Goal: Navigation & Orientation: Go to known website

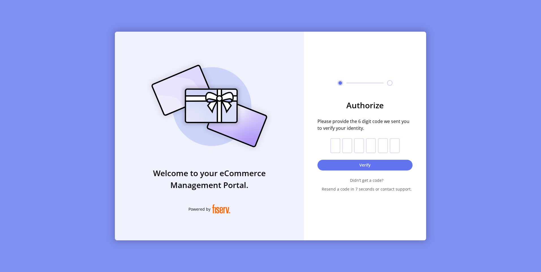
click at [337, 145] on input "text" at bounding box center [335, 145] width 10 height 15
paste input "*"
type input "*"
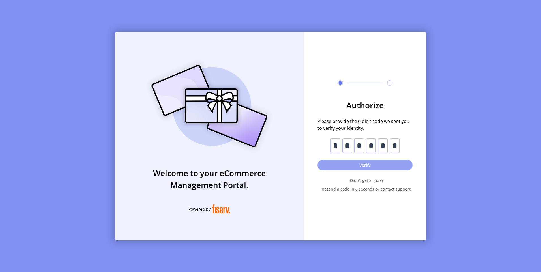
click at [352, 165] on button "Verify" at bounding box center [364, 165] width 95 height 11
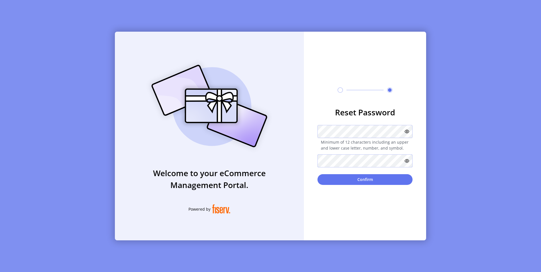
click at [317, 174] on button "Confirm" at bounding box center [364, 179] width 95 height 11
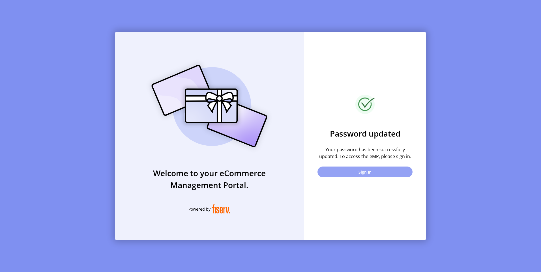
click at [370, 174] on button "Sign In" at bounding box center [364, 172] width 95 height 11
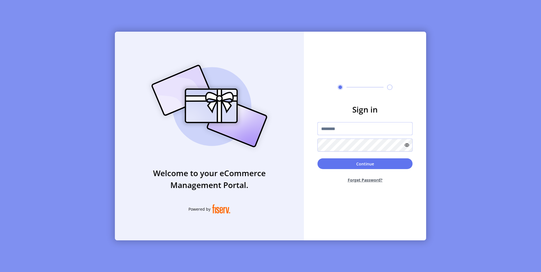
click at [356, 126] on input "text" at bounding box center [364, 128] width 95 height 13
click at [359, 129] on input "text" at bounding box center [364, 128] width 95 height 13
click at [362, 164] on button "Continue" at bounding box center [364, 163] width 95 height 11
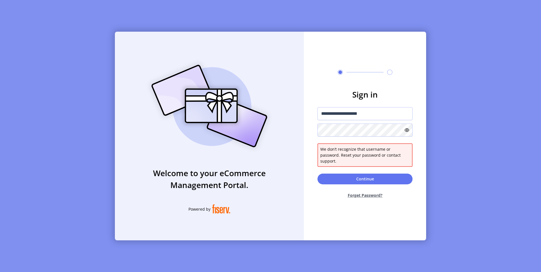
click at [406, 132] on icon at bounding box center [407, 130] width 5 height 5
click at [321, 200] on div "**********" at bounding box center [365, 136] width 122 height 209
click at [376, 120] on input "**********" at bounding box center [364, 113] width 95 height 13
drag, startPoint x: 381, startPoint y: 115, endPoint x: 304, endPoint y: 119, distance: 76.5
click at [304, 119] on form "**********" at bounding box center [365, 146] width 122 height 114
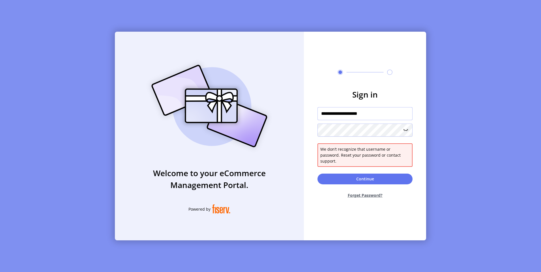
paste input "text"
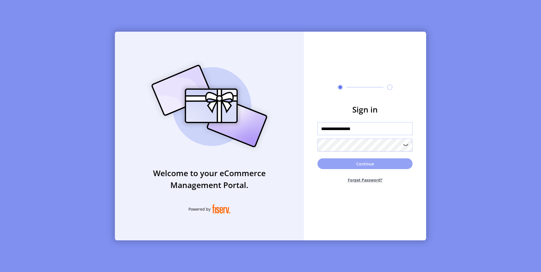
type input "**********"
click at [376, 165] on button "Continue" at bounding box center [364, 163] width 95 height 11
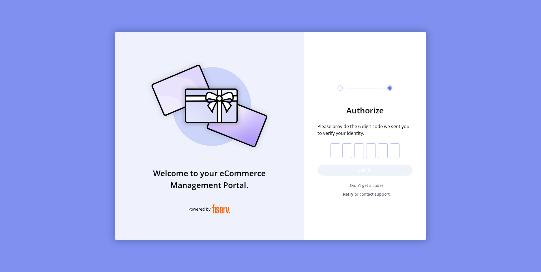
click at [334, 153] on input "text" at bounding box center [335, 150] width 10 height 15
paste input "*"
type input "*"
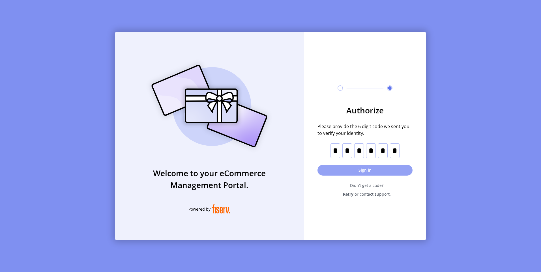
click at [358, 173] on button "Sign in" at bounding box center [364, 170] width 95 height 11
